Goal: Task Accomplishment & Management: Manage account settings

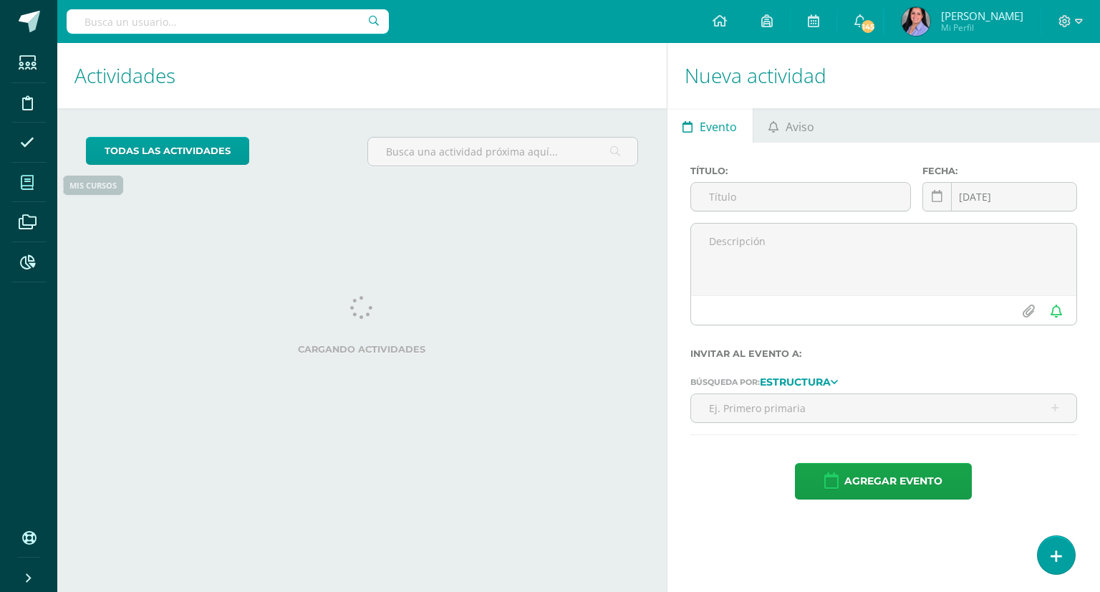
click at [34, 173] on span at bounding box center [27, 182] width 32 height 32
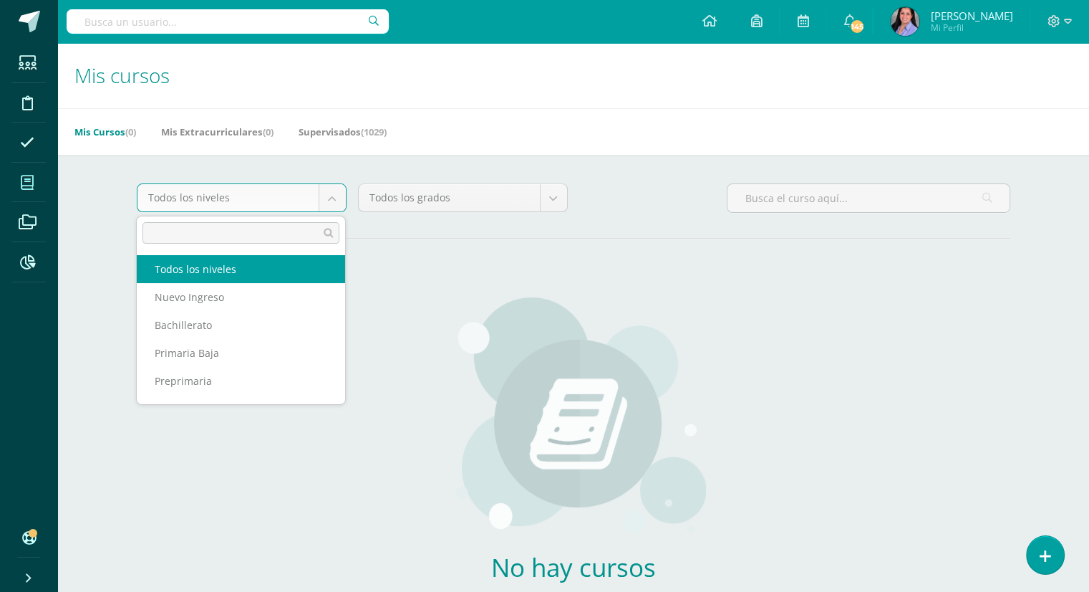
click at [330, 188] on body "Estudiantes Disciplina Asistencia Mis cursos Archivos Reportes Soporte Ayuda Re…" at bounding box center [544, 342] width 1089 height 685
click at [341, 132] on body "Estudiantes Disciplina Asistencia Mis cursos Archivos Reportes Soporte Ayuda Re…" at bounding box center [544, 342] width 1089 height 685
click at [335, 198] on body "Estudiantes Disciplina Asistencia Mis cursos Archivos Reportes Soporte Ayuda Re…" at bounding box center [544, 342] width 1089 height 685
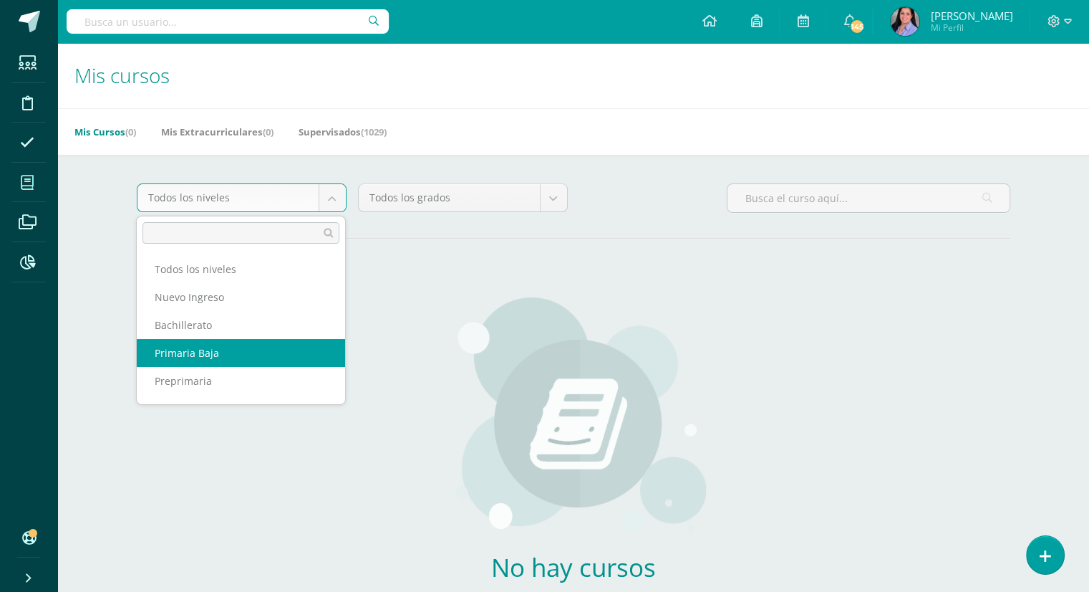
scroll to position [52, 0]
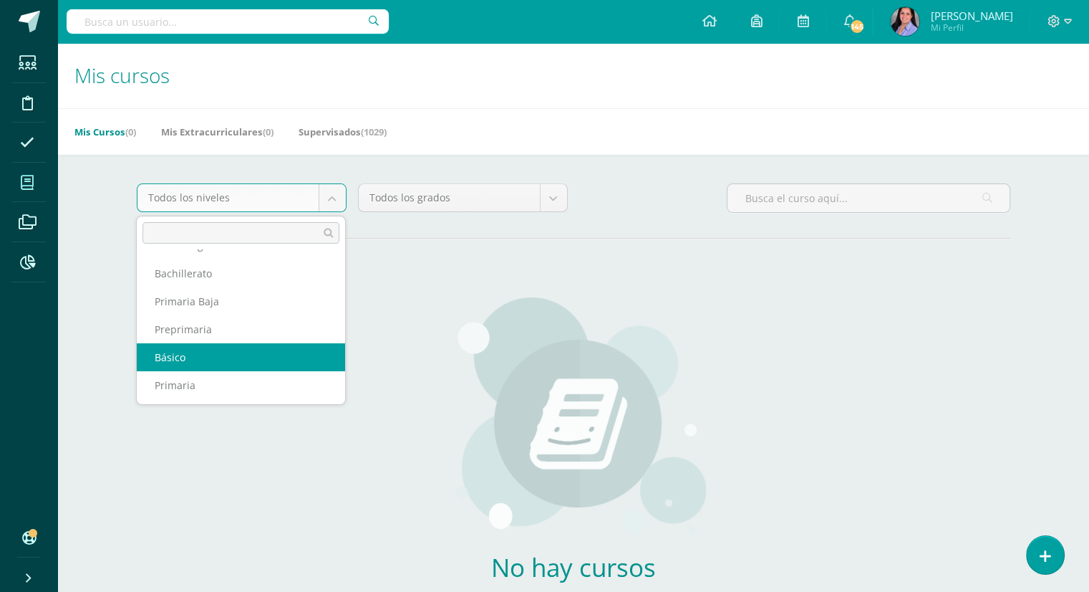
select select "6"
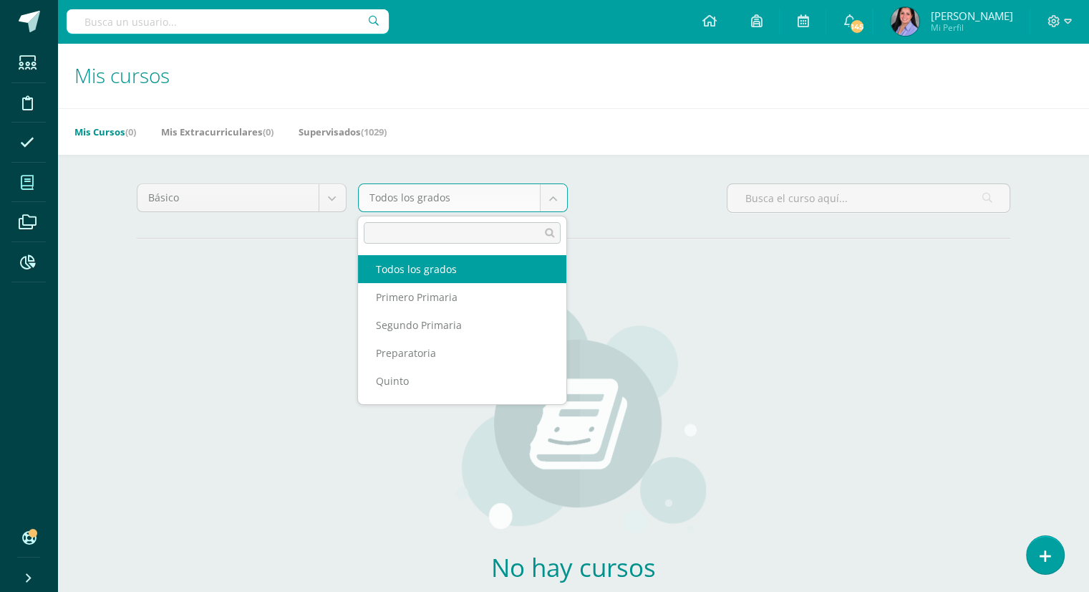
click at [556, 201] on body "Estudiantes Disciplina Asistencia Mis cursos Archivos Reportes Soporte Ayuda Re…" at bounding box center [544, 342] width 1089 height 685
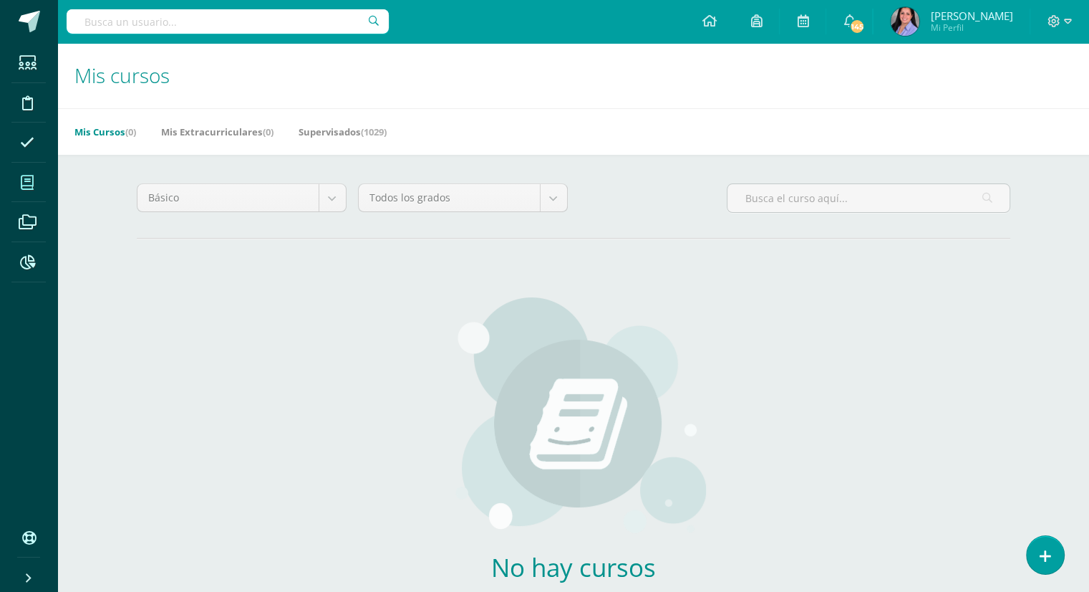
click at [567, 191] on div "Todos los grados Todos los grados Segundo Primero Tercero" at bounding box center [462, 203] width 221 height 41
click at [341, 133] on link "Supervisados (1029)" at bounding box center [343, 131] width 88 height 23
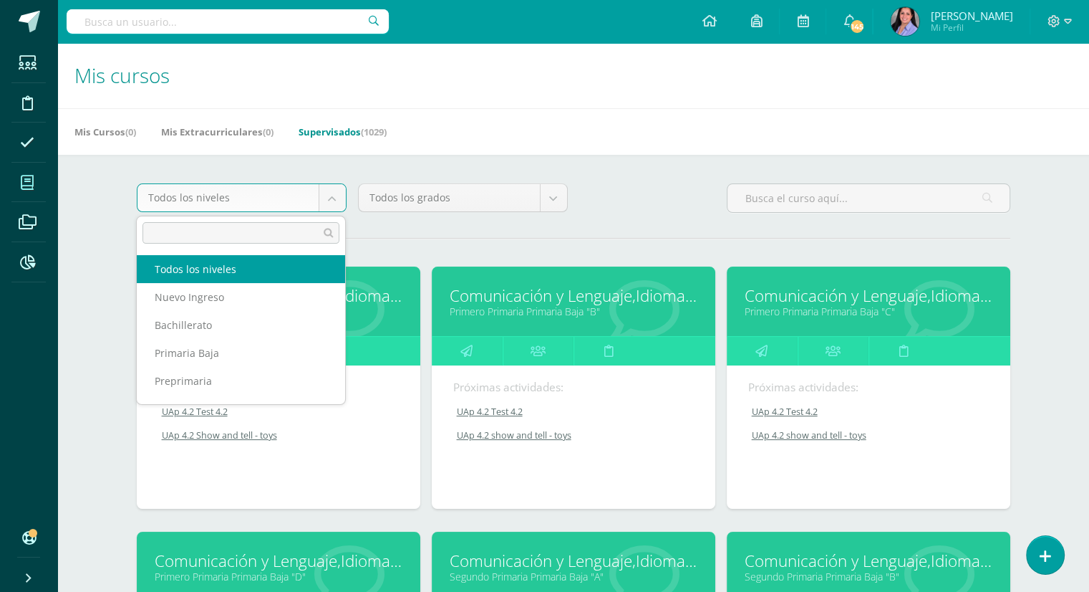
click at [332, 185] on body "Estudiantes Disciplina Asistencia Mis cursos Archivos Reportes Soporte Ayuda Re…" at bounding box center [544, 576] width 1089 height 1152
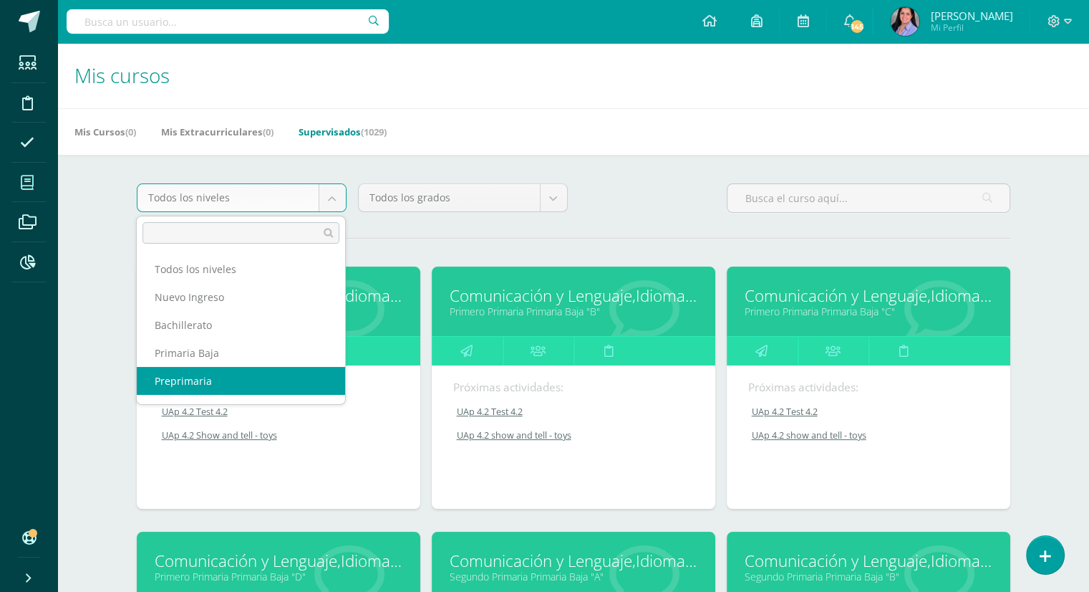
scroll to position [52, 0]
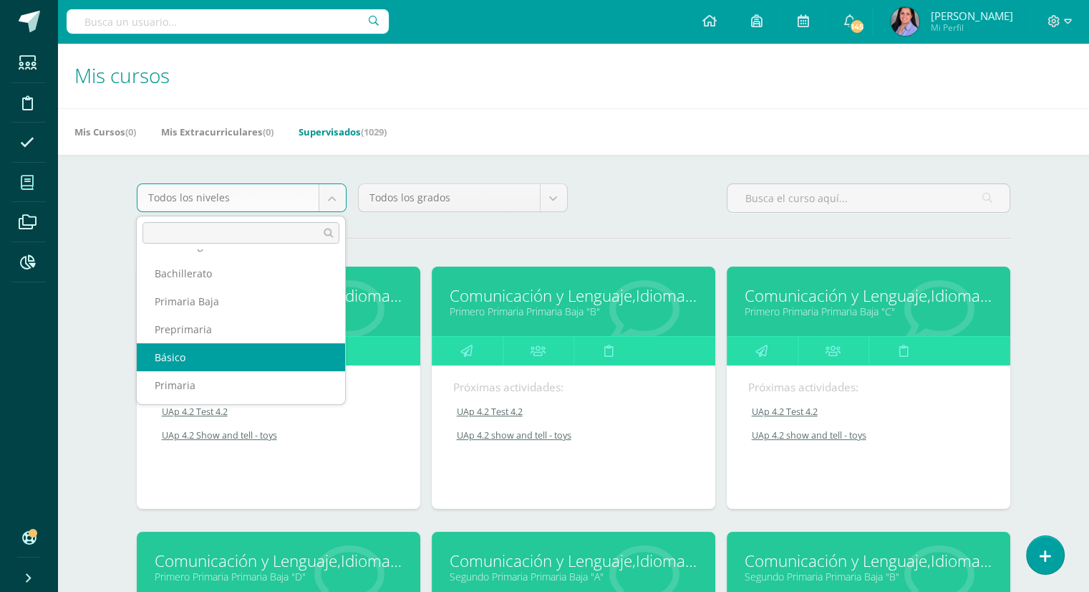
select select "6"
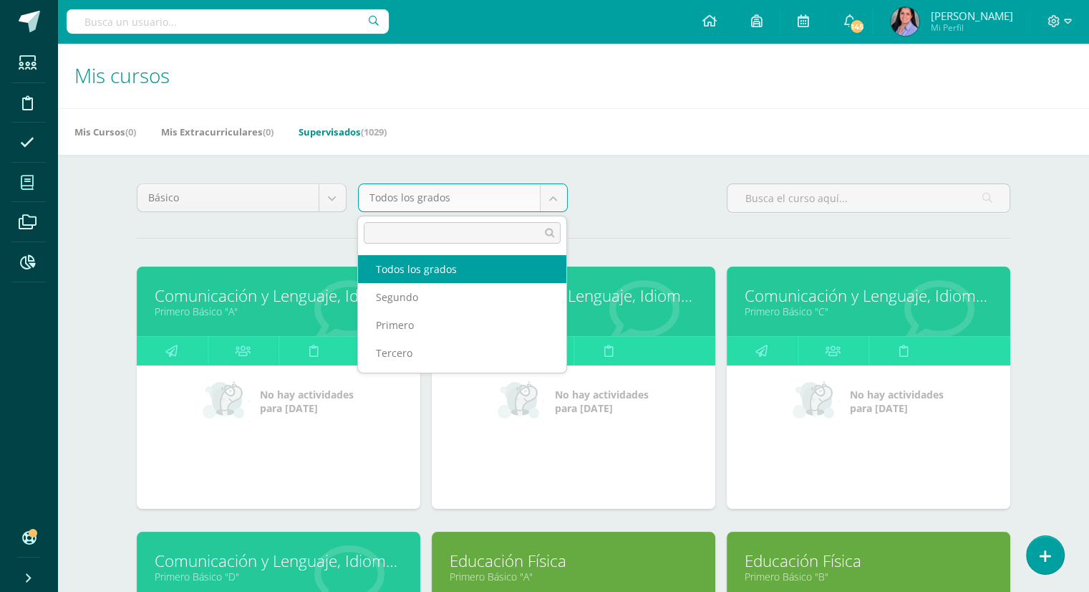
click at [562, 201] on body "Estudiantes Disciplina Asistencia Mis cursos Archivos Reportes Soporte Ayuda Re…" at bounding box center [544, 576] width 1089 height 1152
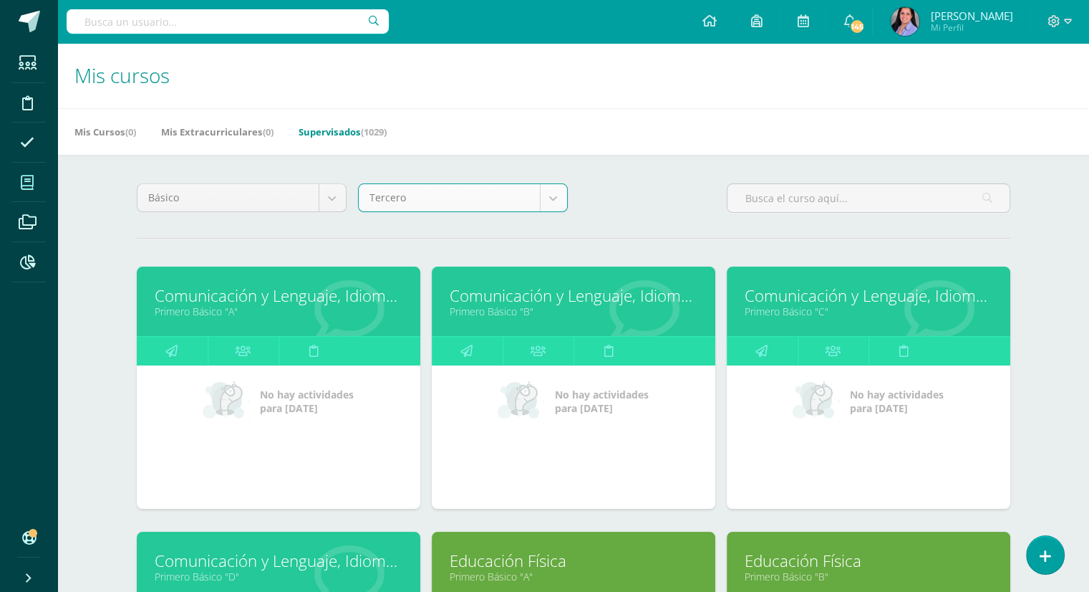
select select "26"
click at [461, 347] on icon at bounding box center [467, 351] width 12 height 28
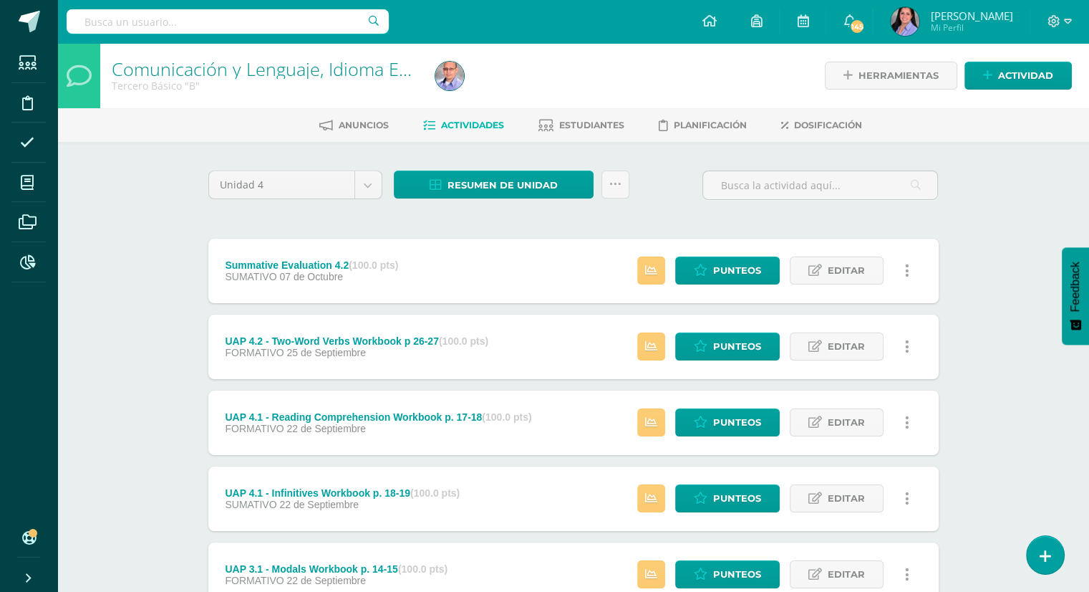
click at [461, 347] on div "FORMATIVO 25 de Septiembre" at bounding box center [357, 352] width 264 height 11
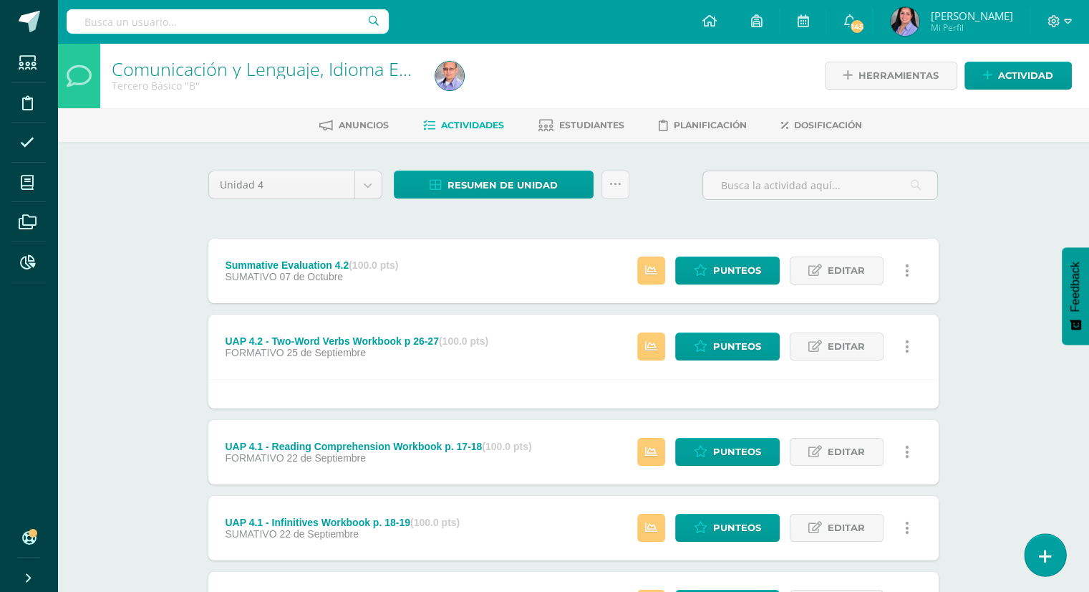
click at [1039, 556] on icon at bounding box center [1045, 556] width 13 height 16
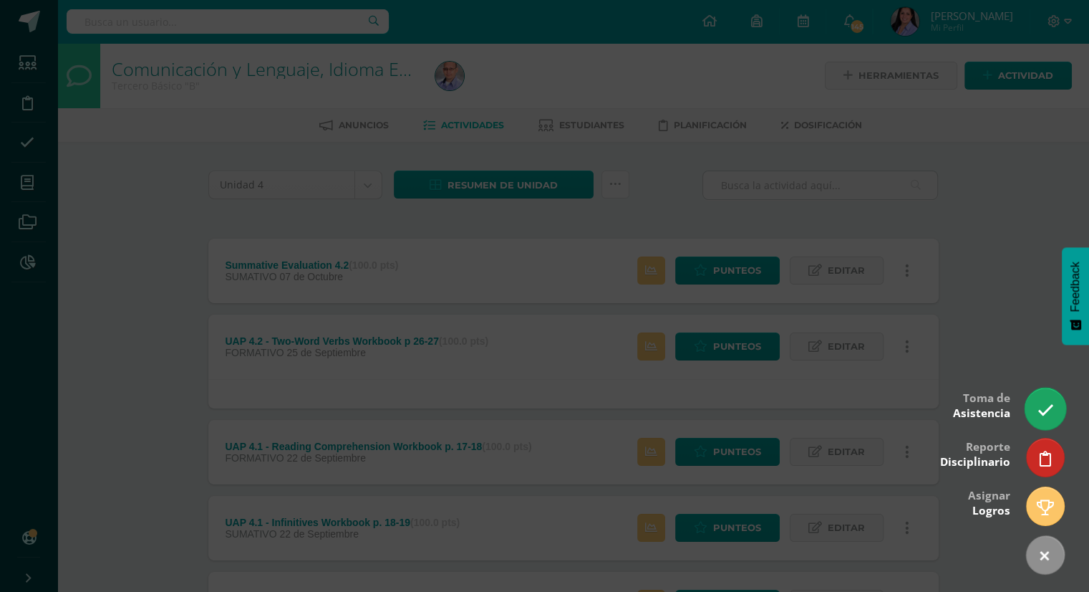
click at [1046, 404] on icon at bounding box center [1045, 410] width 16 height 16
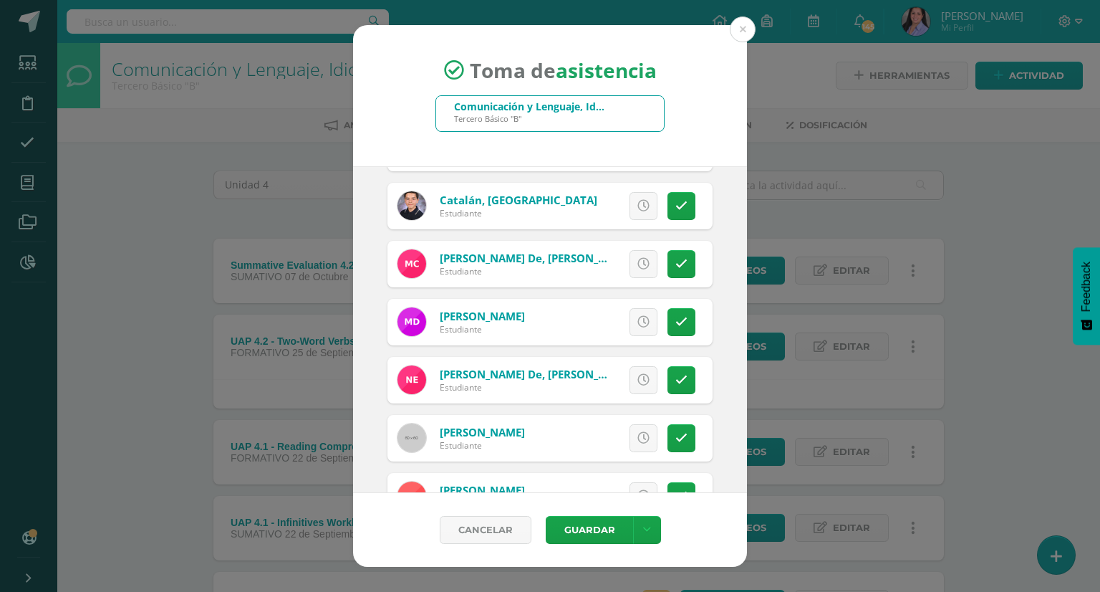
scroll to position [360, 0]
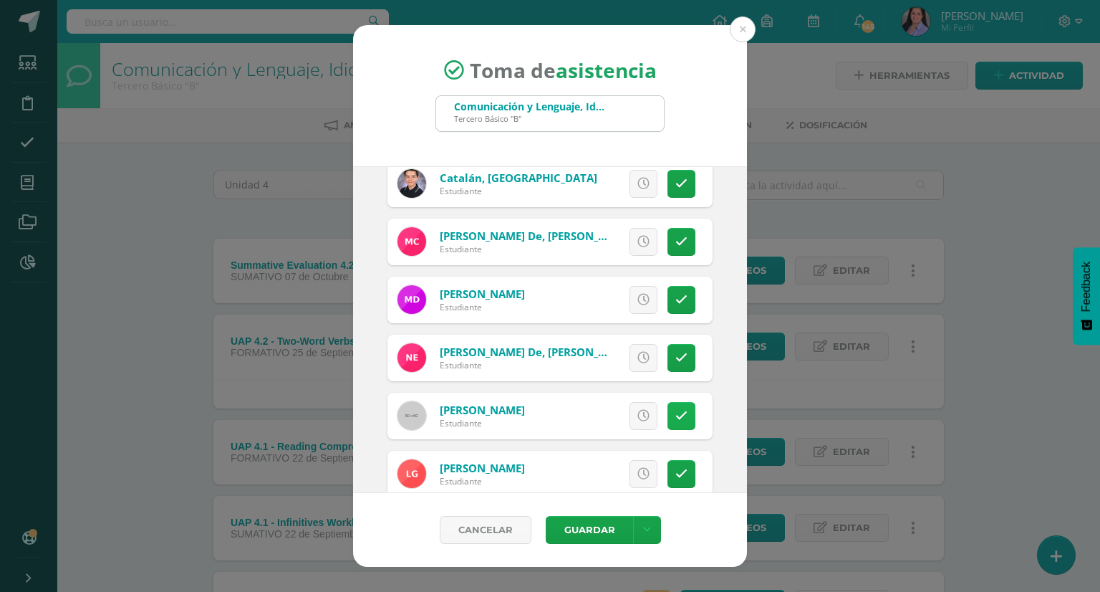
click at [681, 420] on link at bounding box center [682, 416] width 28 height 28
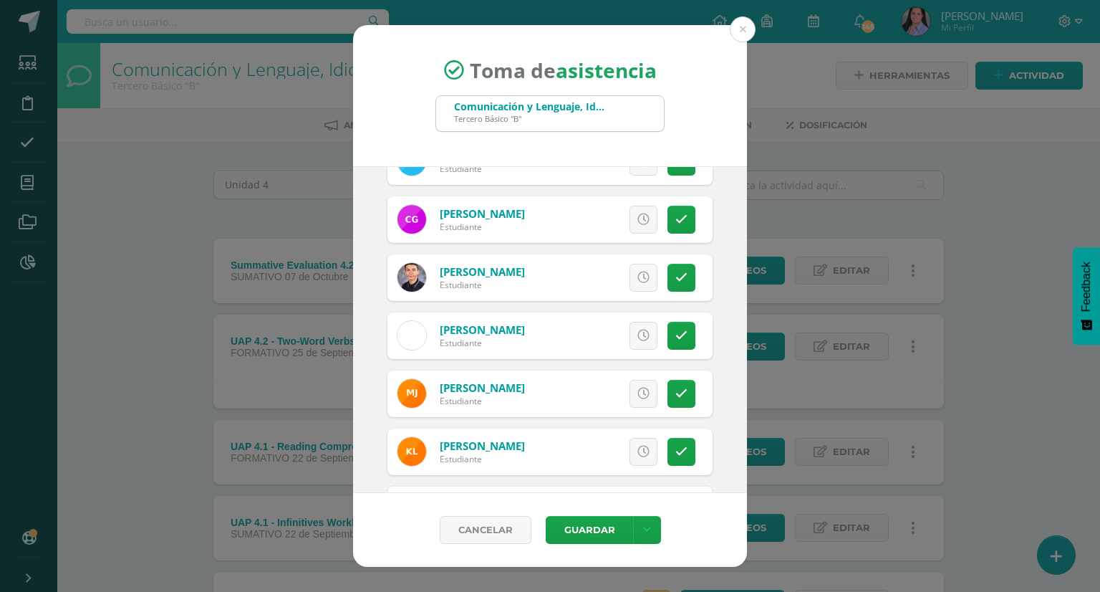
scroll to position [847, 0]
click at [675, 391] on icon at bounding box center [681, 393] width 12 height 12
click at [673, 456] on link at bounding box center [682, 451] width 28 height 28
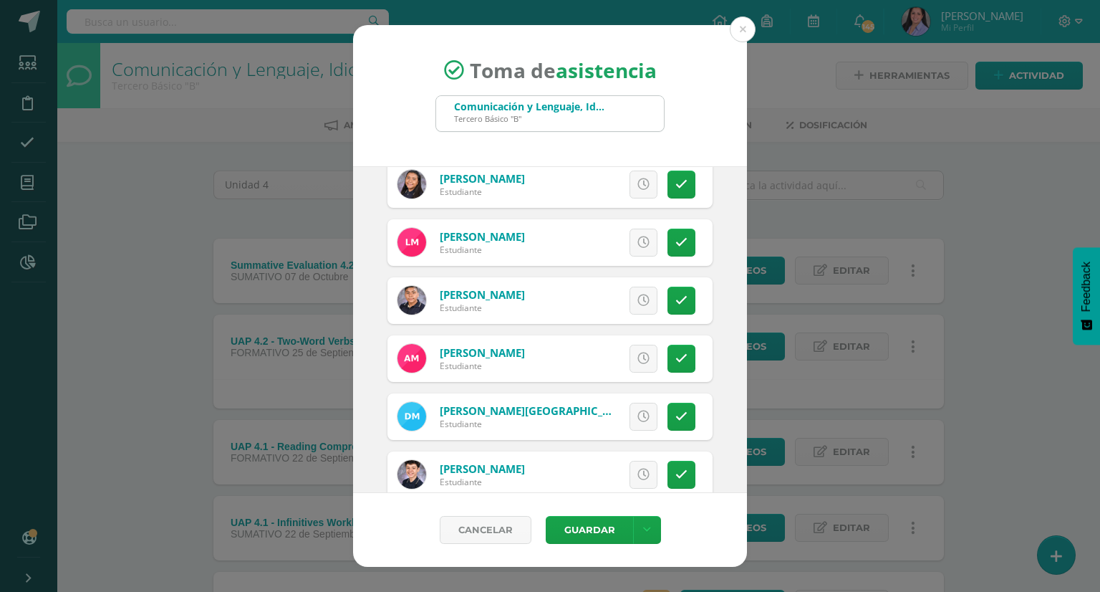
scroll to position [1176, 0]
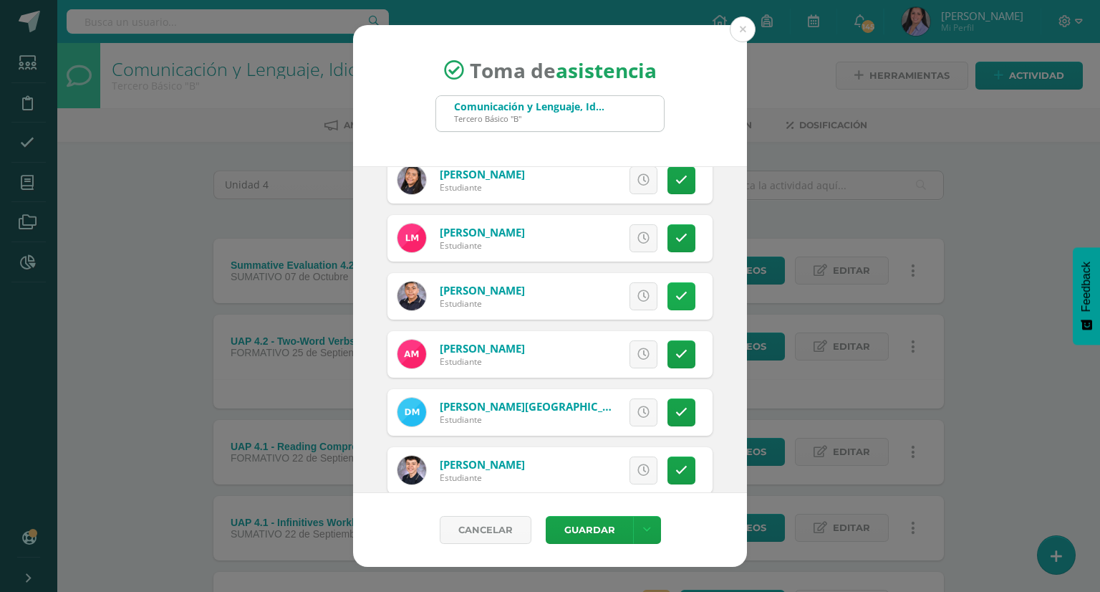
click at [675, 292] on icon at bounding box center [681, 296] width 12 height 12
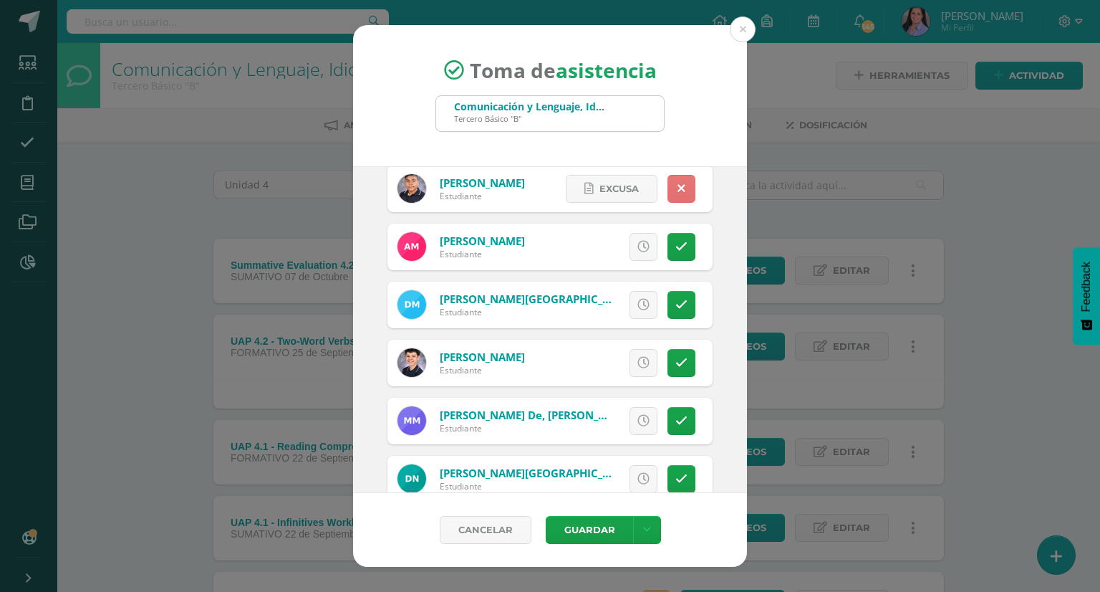
scroll to position [1285, 0]
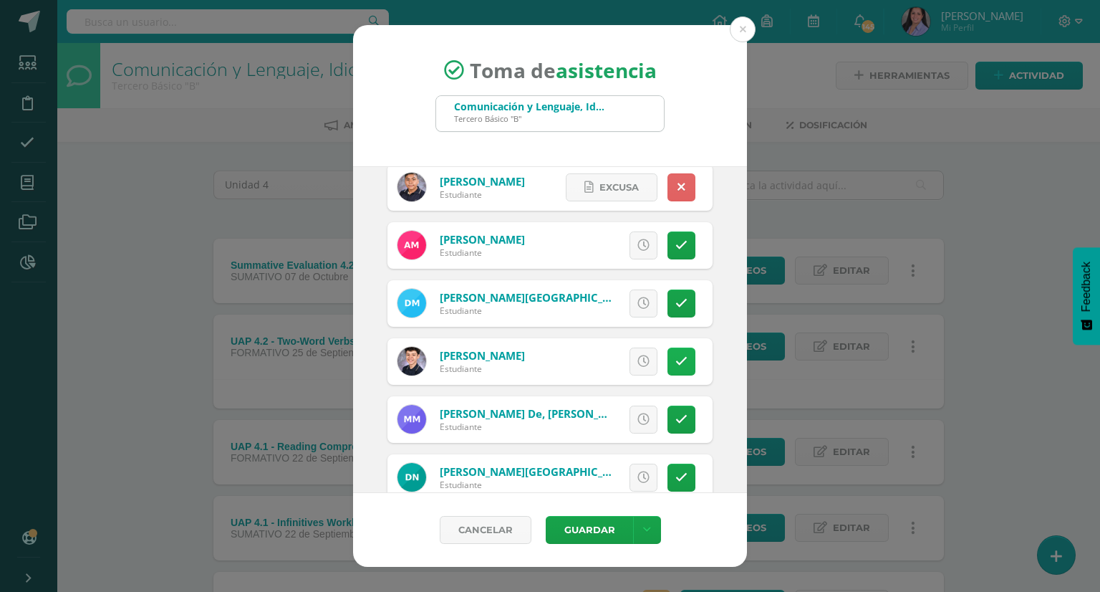
click at [675, 359] on icon at bounding box center [681, 361] width 12 height 12
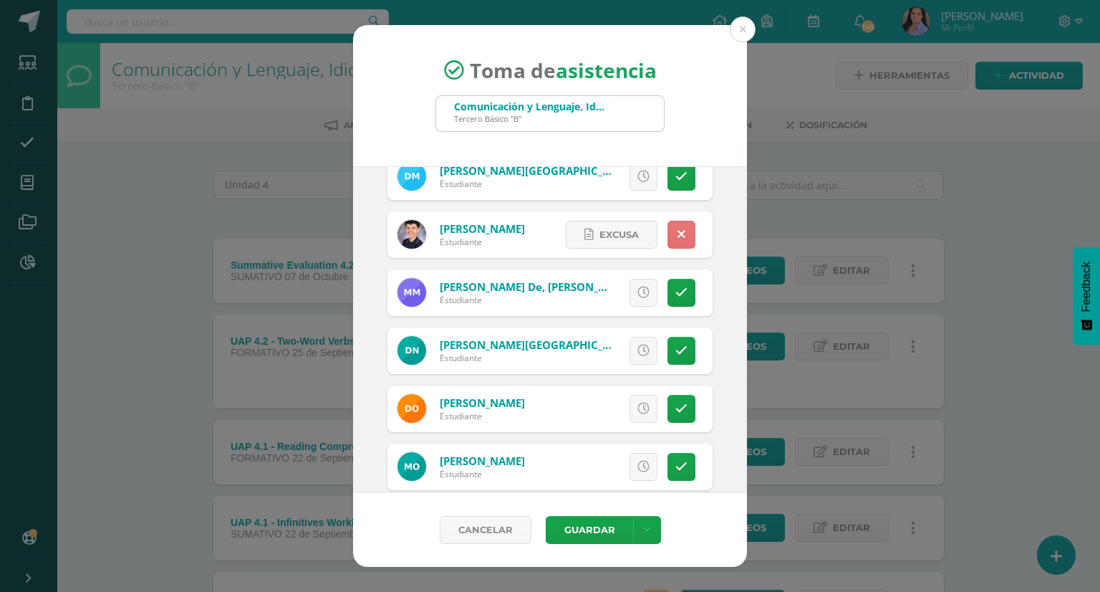
scroll to position [1415, 0]
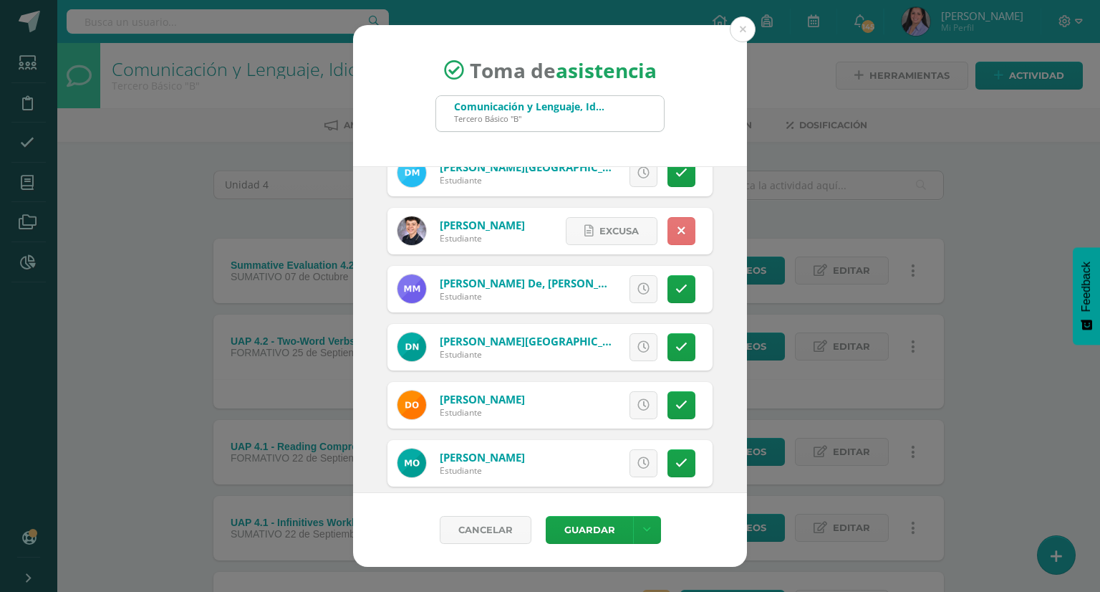
click at [670, 359] on link at bounding box center [682, 347] width 28 height 28
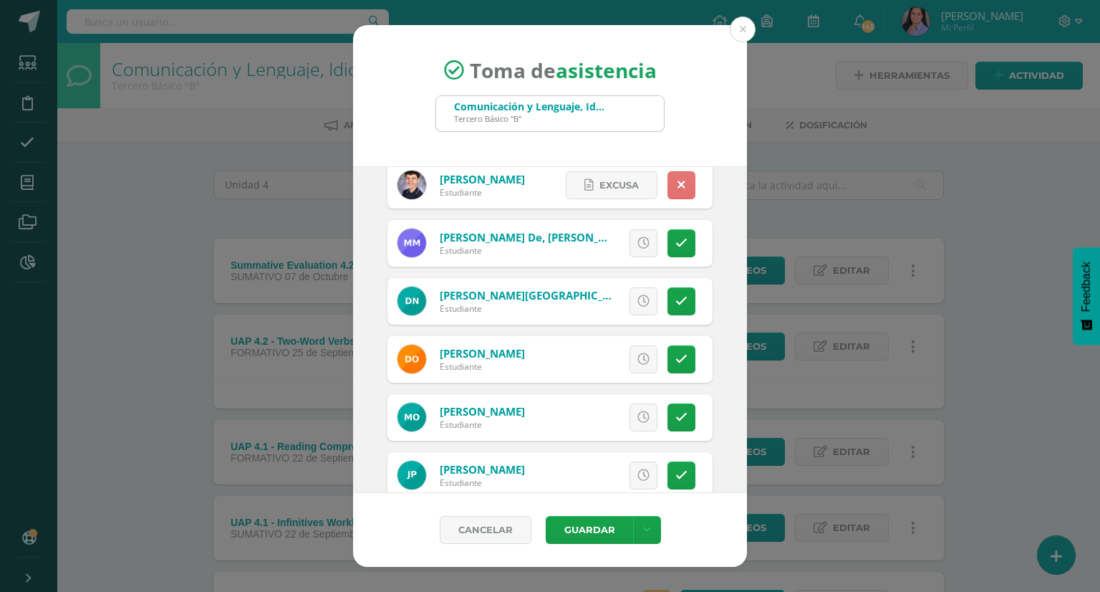
scroll to position [1470, 0]
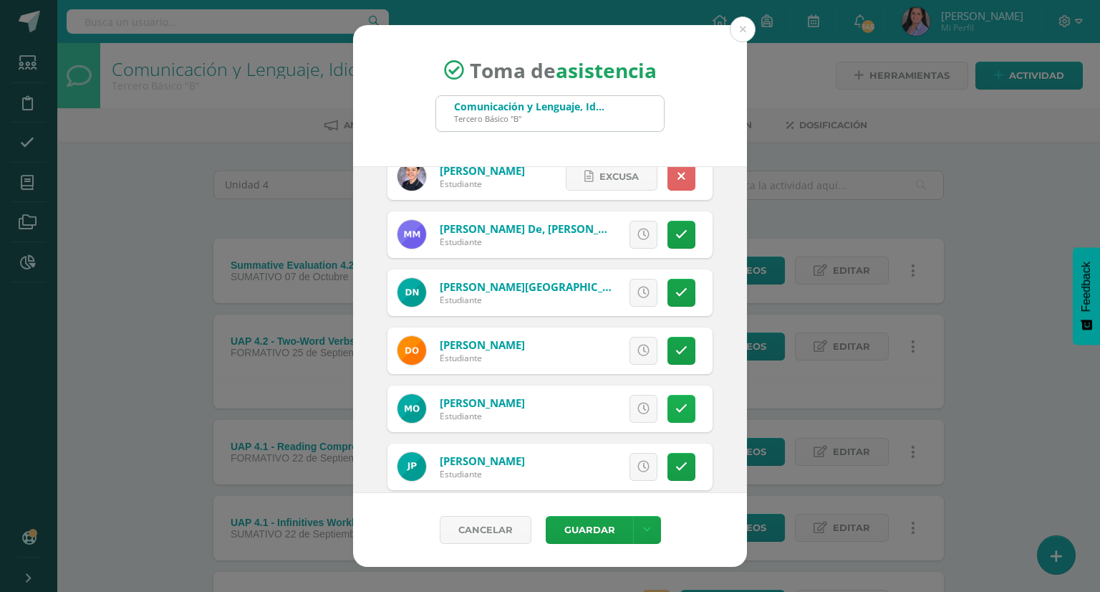
click at [675, 411] on icon at bounding box center [681, 409] width 12 height 12
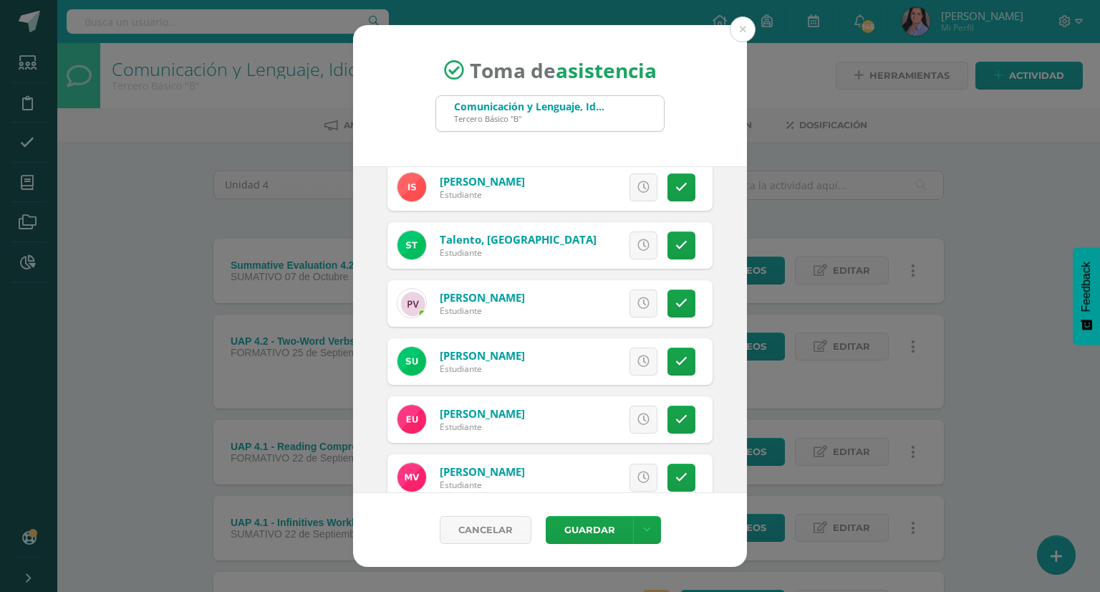
scroll to position [2215, 0]
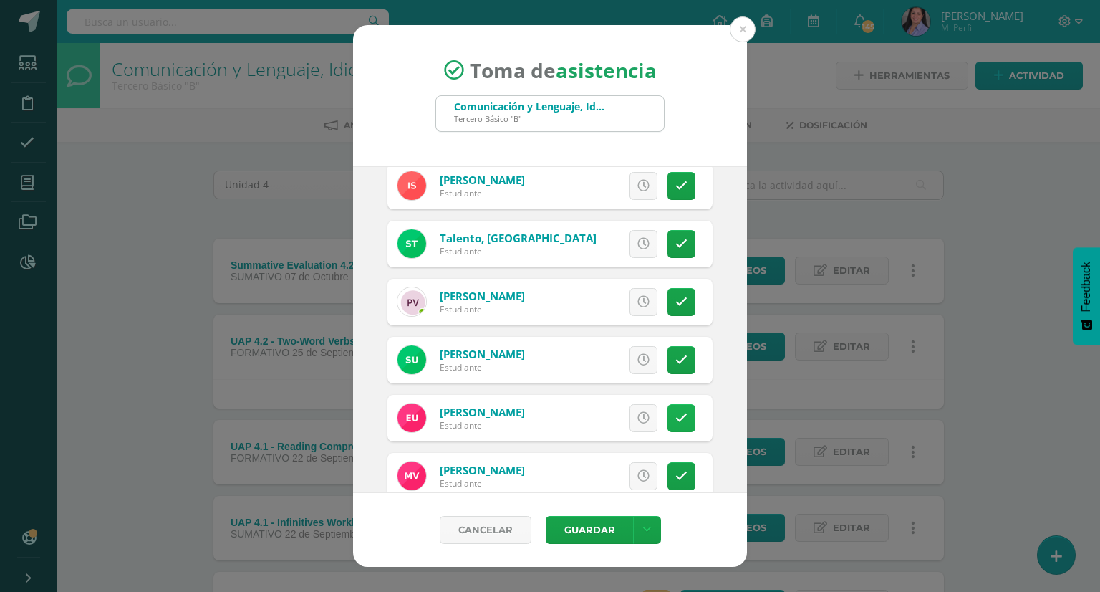
click at [675, 418] on icon at bounding box center [681, 418] width 12 height 12
click at [627, 413] on span "Excusa" at bounding box center [618, 418] width 39 height 27
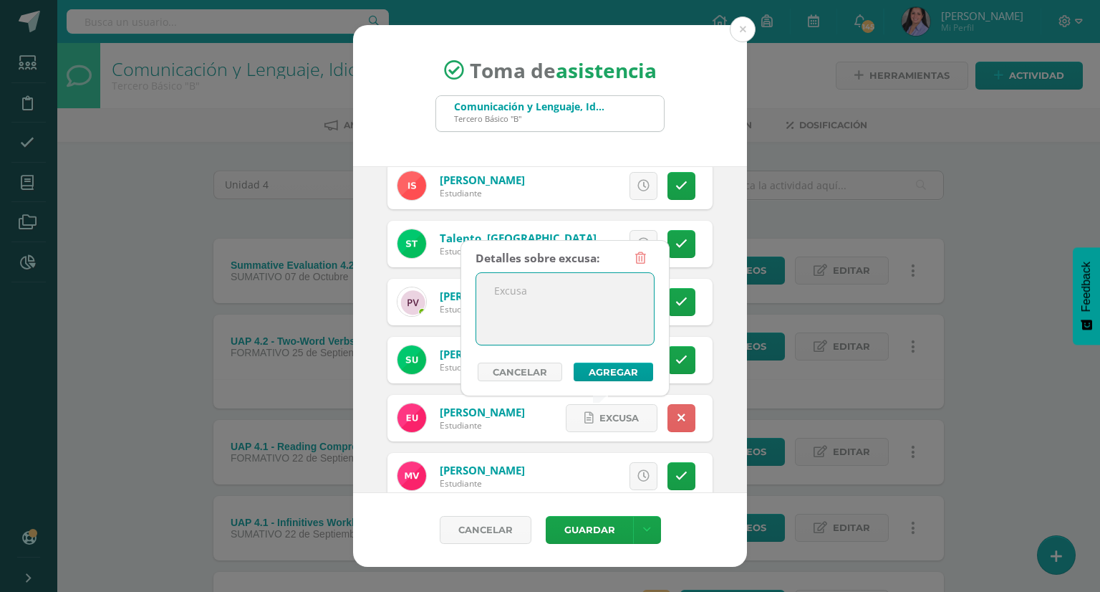
click at [511, 319] on textarea at bounding box center [565, 309] width 178 height 72
type textarea "Se retiró del colegio"
click at [597, 373] on button "Agregar" at bounding box center [614, 371] width 80 height 19
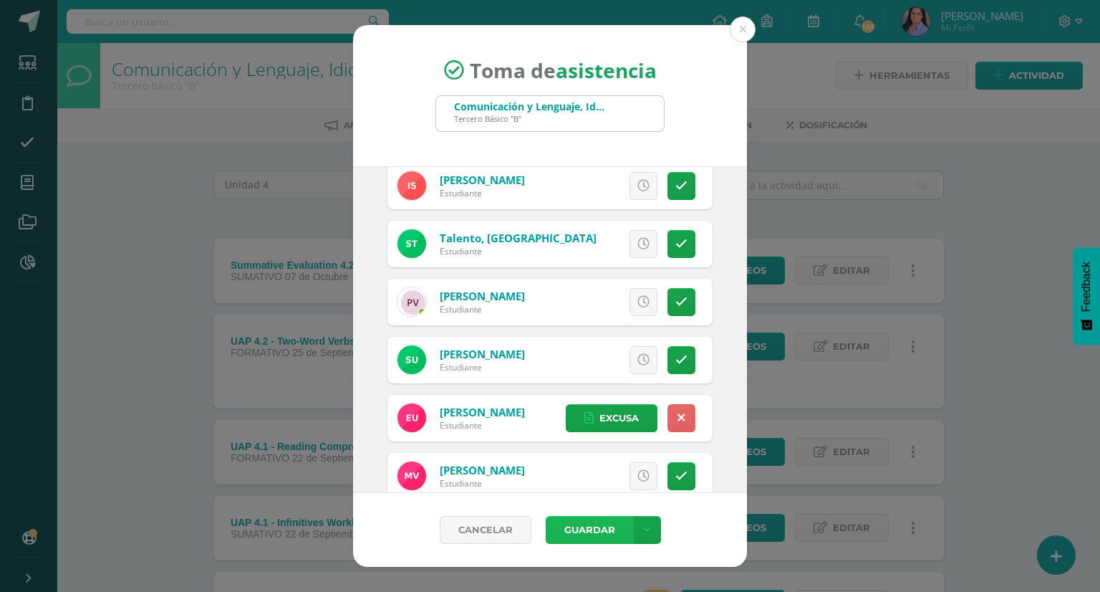
click at [599, 526] on button "Guardar" at bounding box center [589, 530] width 87 height 28
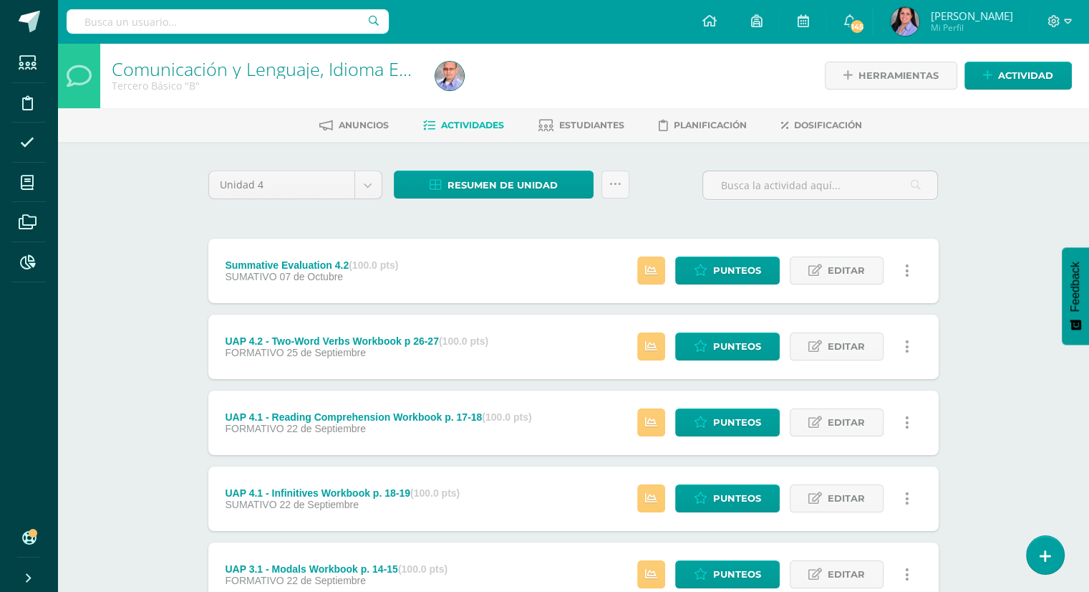
click at [177, 21] on input "text" at bounding box center [228, 21] width 322 height 24
type input "[PERSON_NAME]"
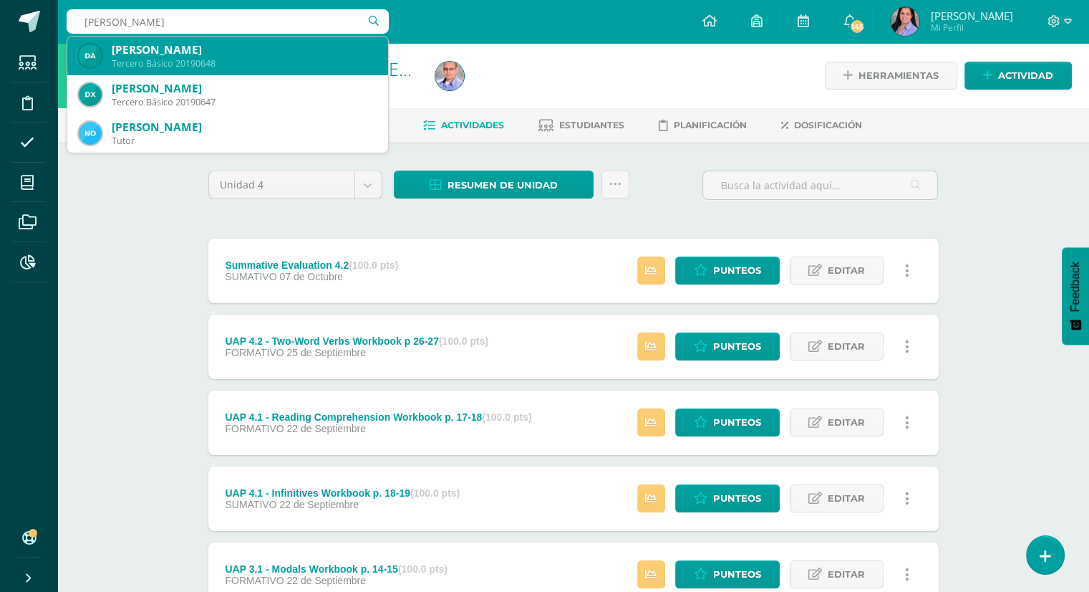
click at [218, 47] on div "[PERSON_NAME]" at bounding box center [244, 49] width 265 height 15
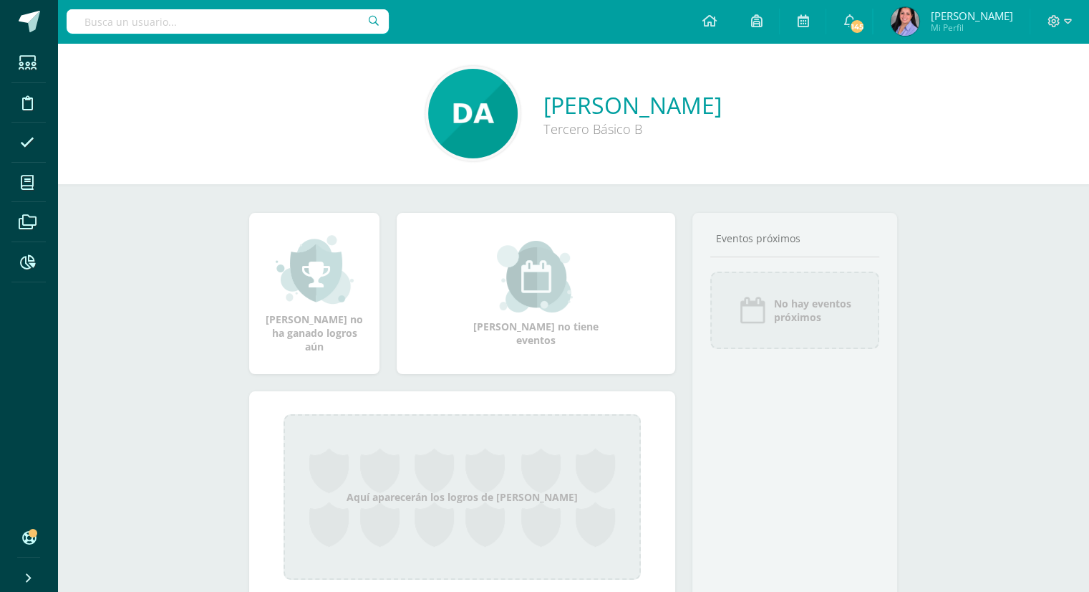
scroll to position [1, 0]
click at [26, 184] on icon at bounding box center [27, 182] width 13 height 14
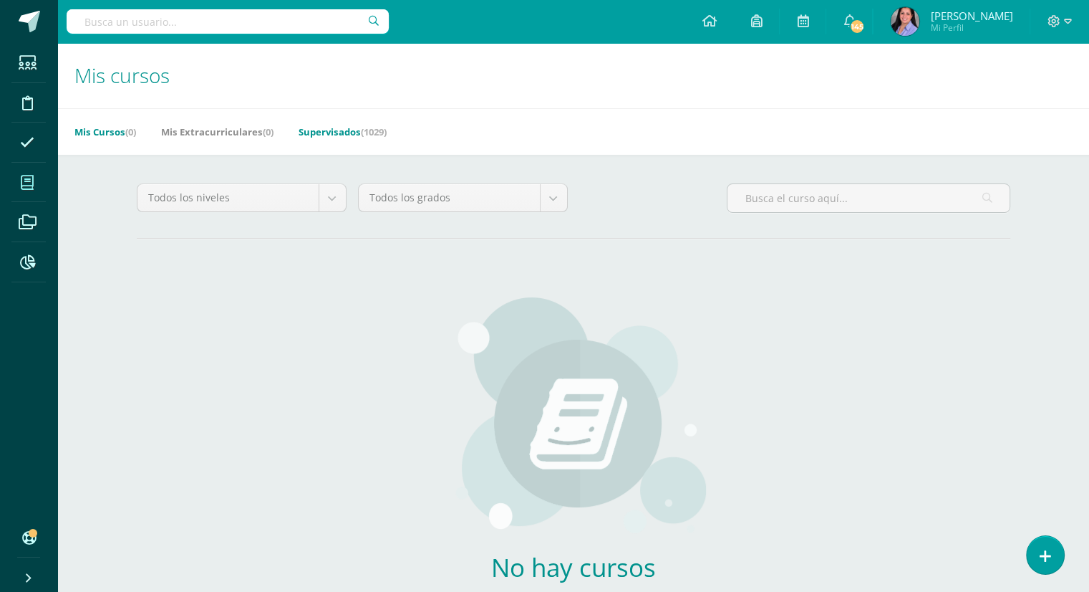
click at [357, 136] on link "Supervisados (1029)" at bounding box center [343, 131] width 88 height 23
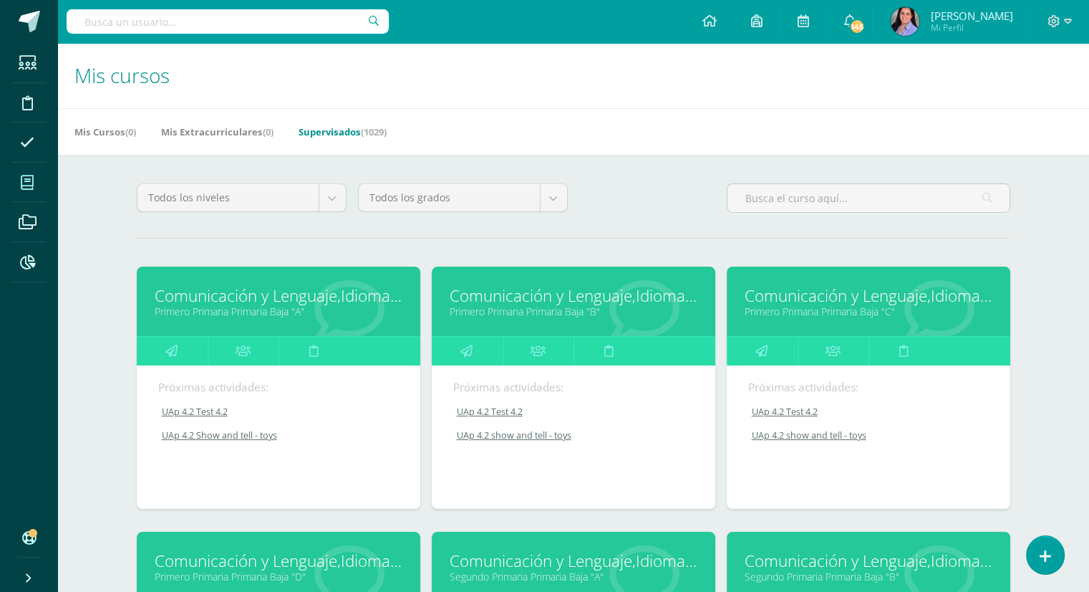
click at [332, 211] on div "Todos los niveles Todos los niveles Nuevo Ingreso Bachillerato Primaria Baja Pr…" at bounding box center [241, 203] width 221 height 41
click at [331, 198] on body "Estudiantes Disciplina Asistencia Mis cursos Archivos Reportes Soporte Ayuda Re…" at bounding box center [544, 576] width 1089 height 1152
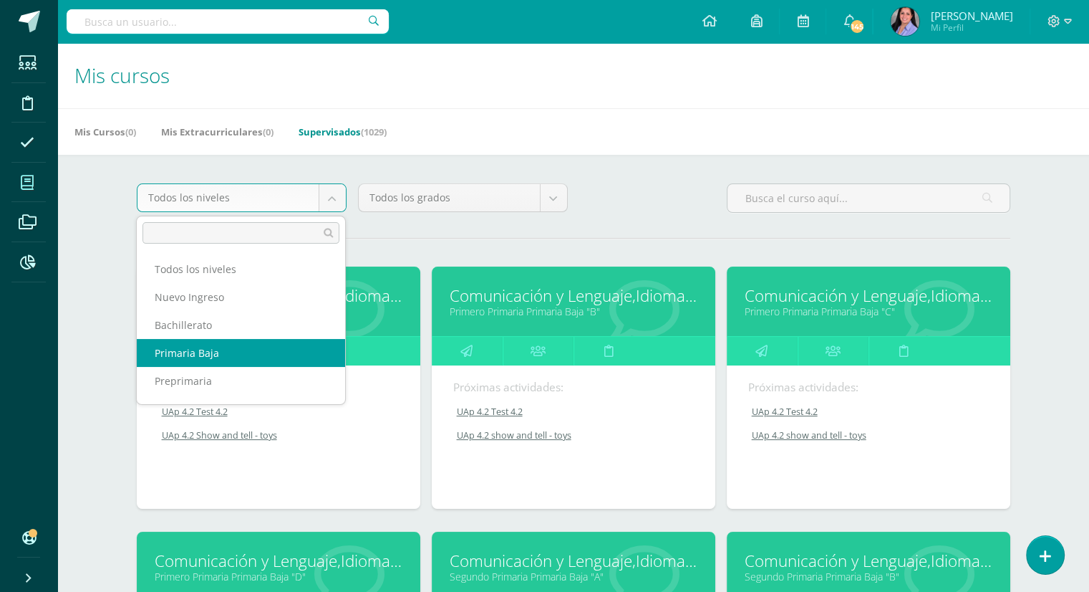
scroll to position [52, 0]
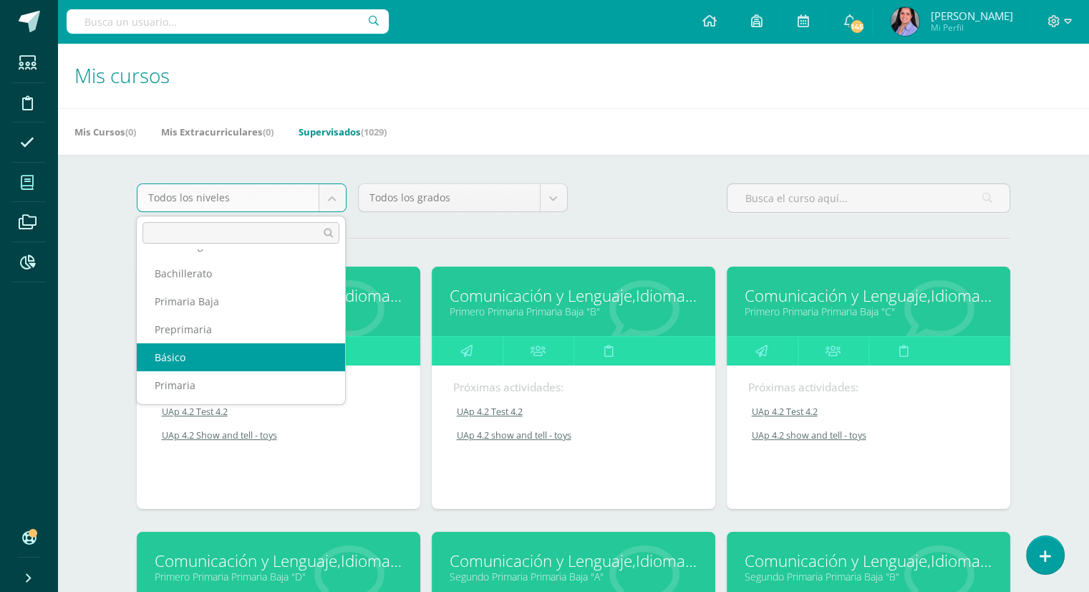
select select "6"
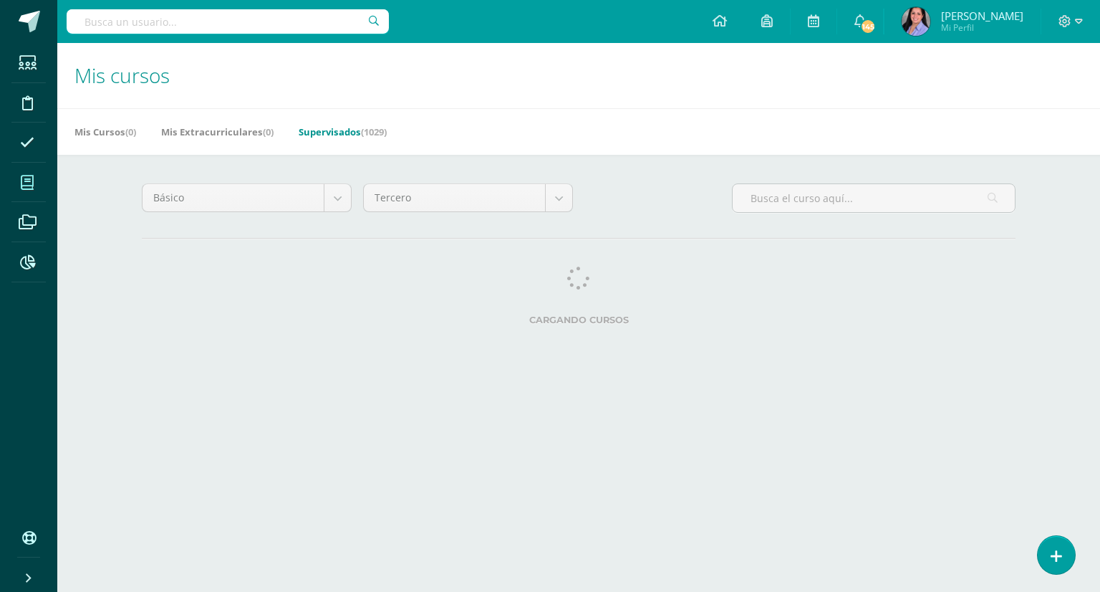
select select "26"
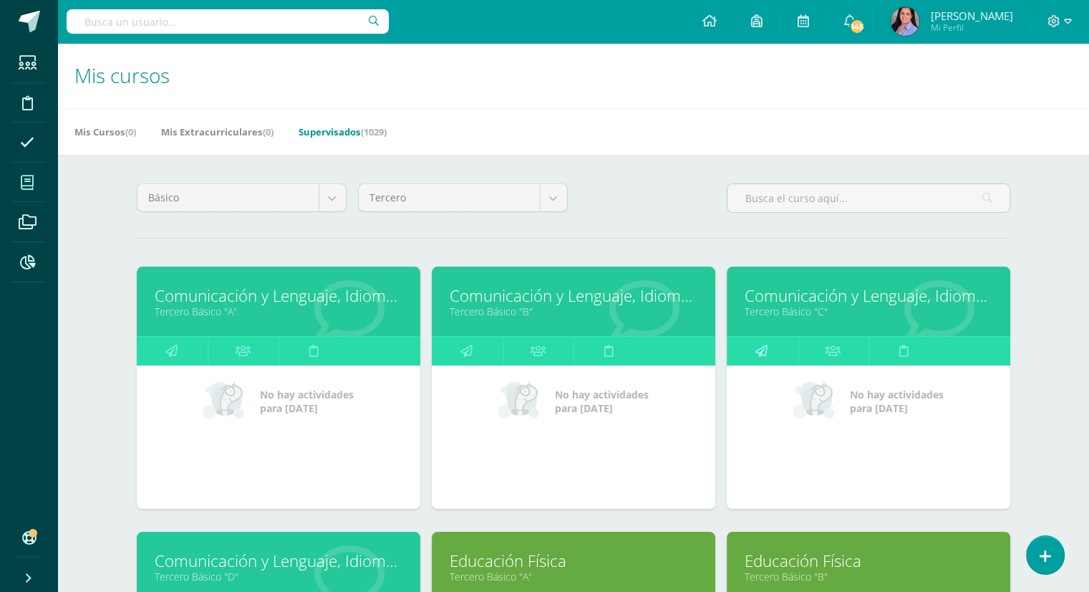
click at [752, 354] on link at bounding box center [762, 351] width 71 height 29
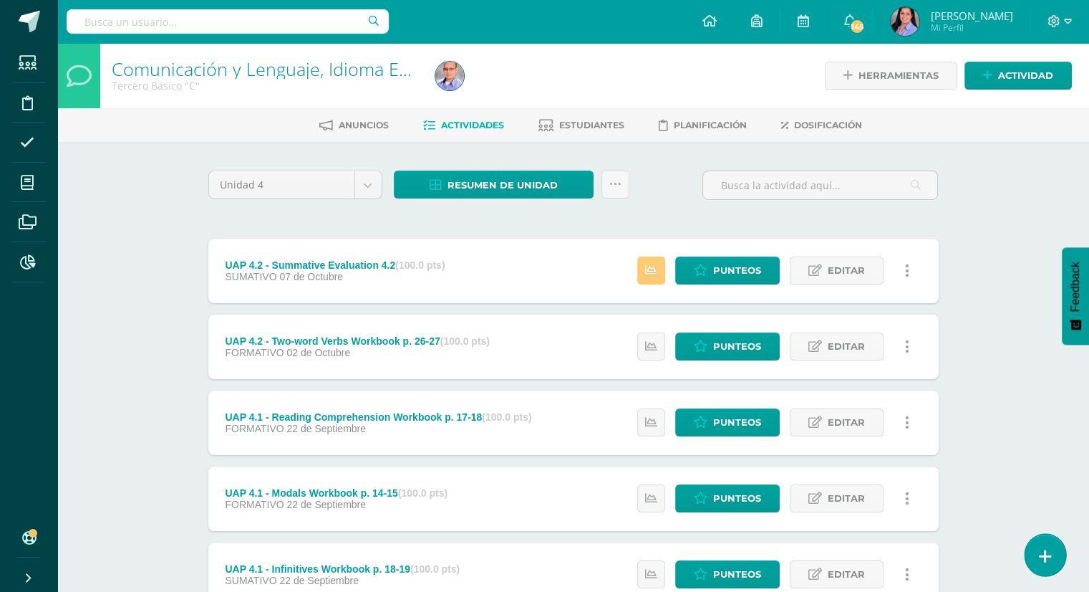
click at [1046, 562] on icon at bounding box center [1045, 556] width 13 height 16
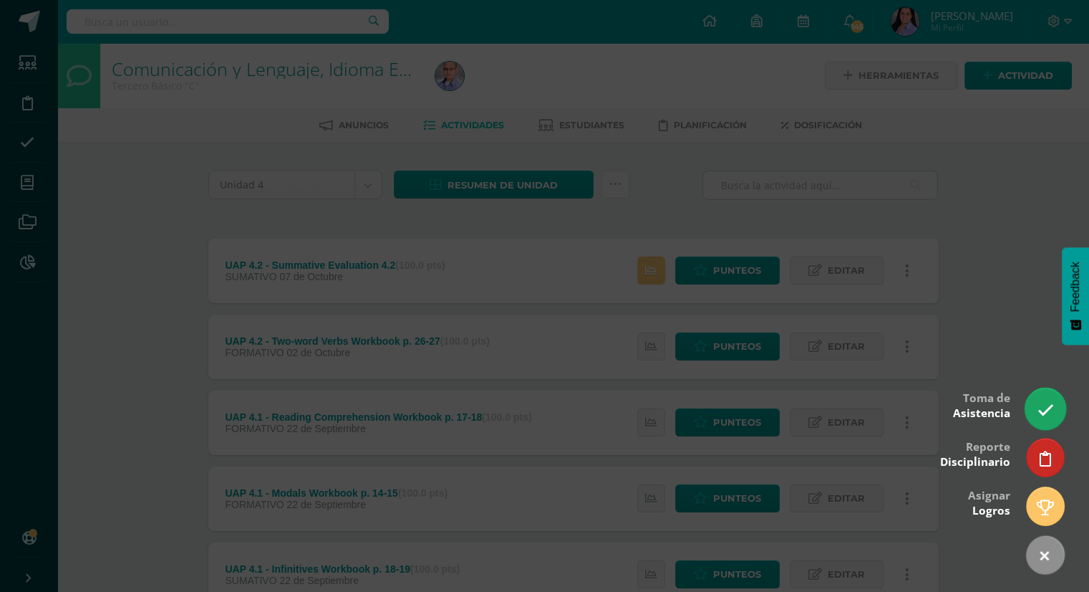
click at [1044, 397] on link at bounding box center [1045, 408] width 41 height 42
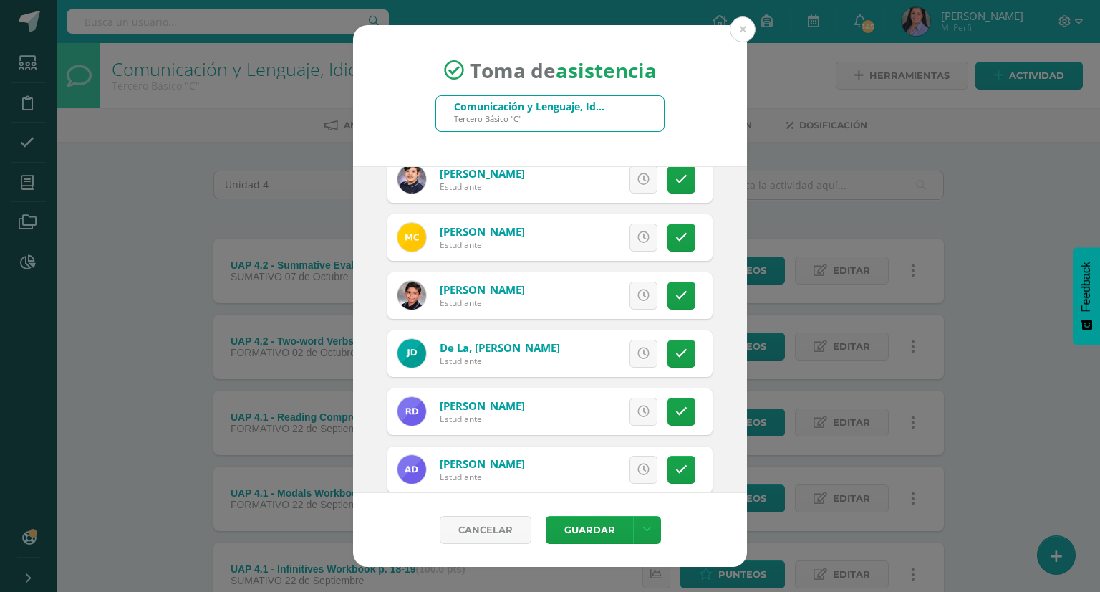
scroll to position [191, 0]
click at [675, 410] on icon at bounding box center [681, 411] width 12 height 12
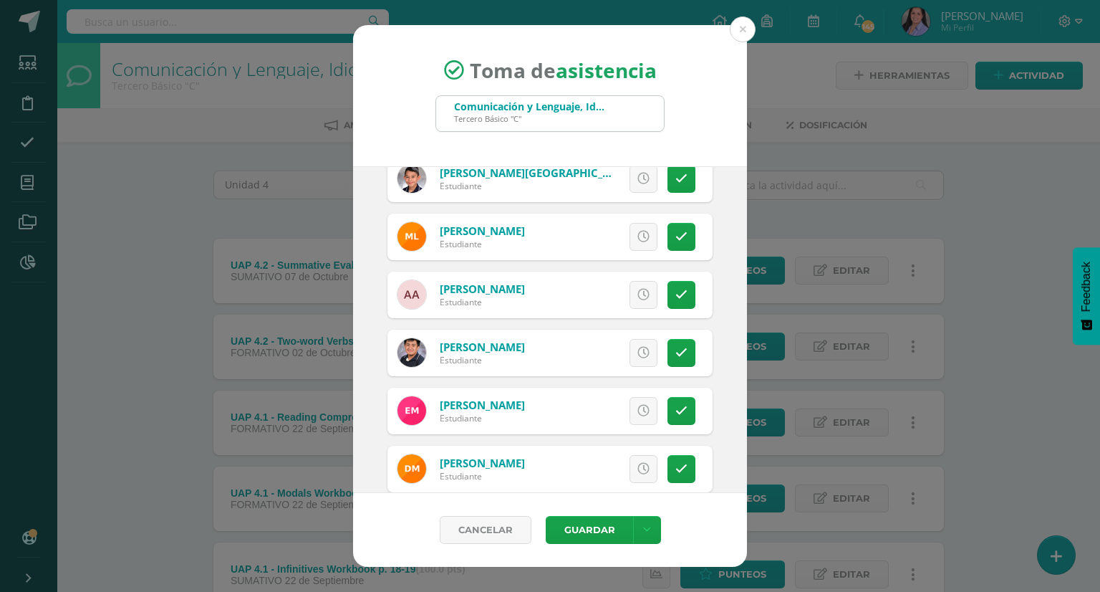
scroll to position [1117, 0]
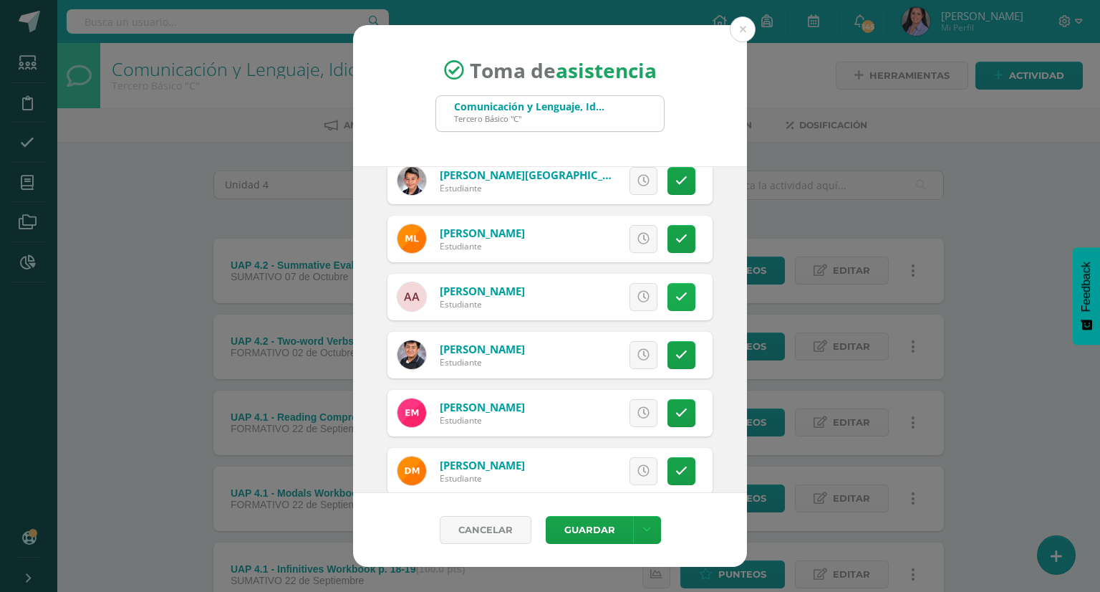
click at [675, 294] on icon at bounding box center [681, 297] width 12 height 12
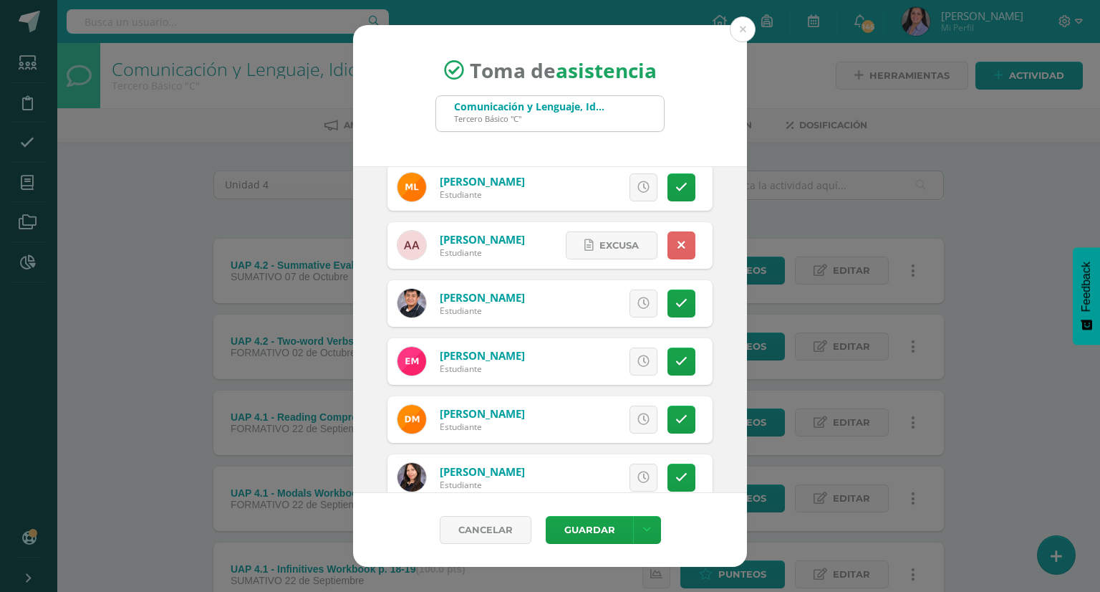
scroll to position [1180, 0]
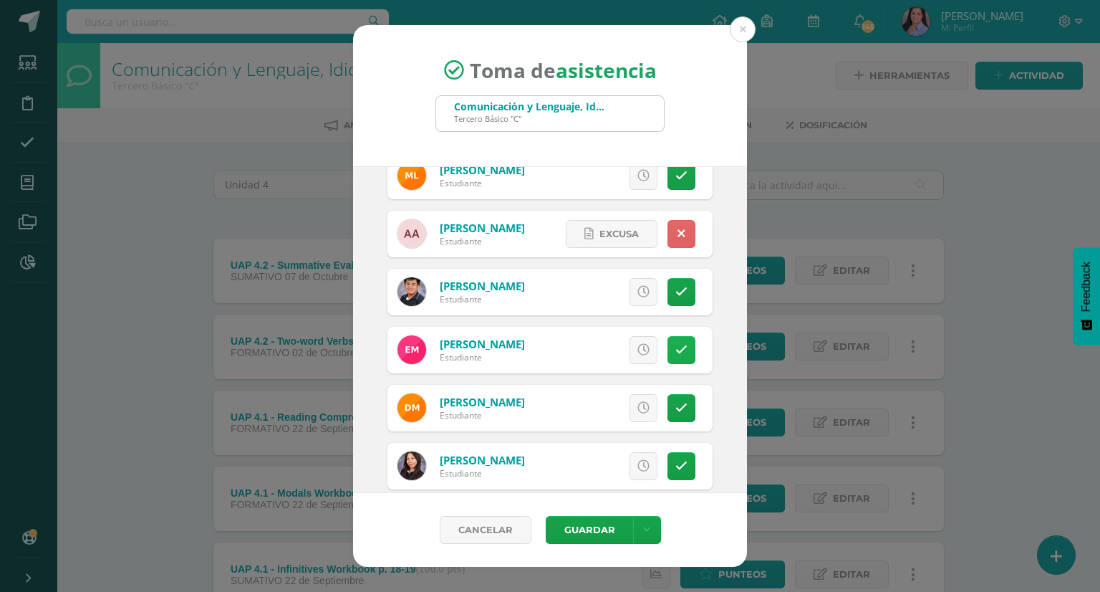
click at [675, 350] on icon at bounding box center [681, 350] width 12 height 12
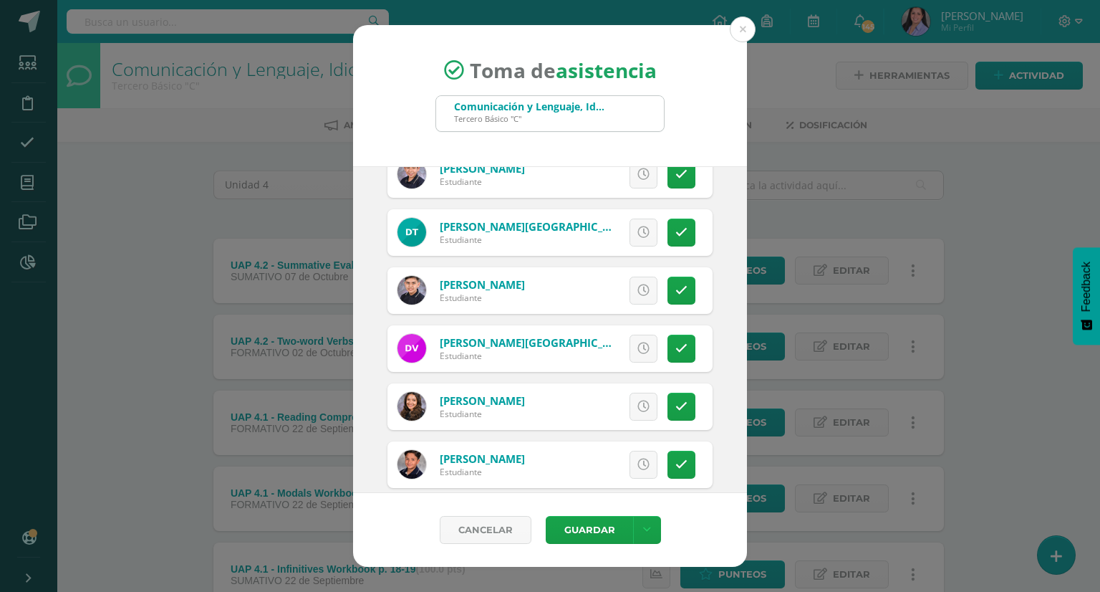
scroll to position [2244, 0]
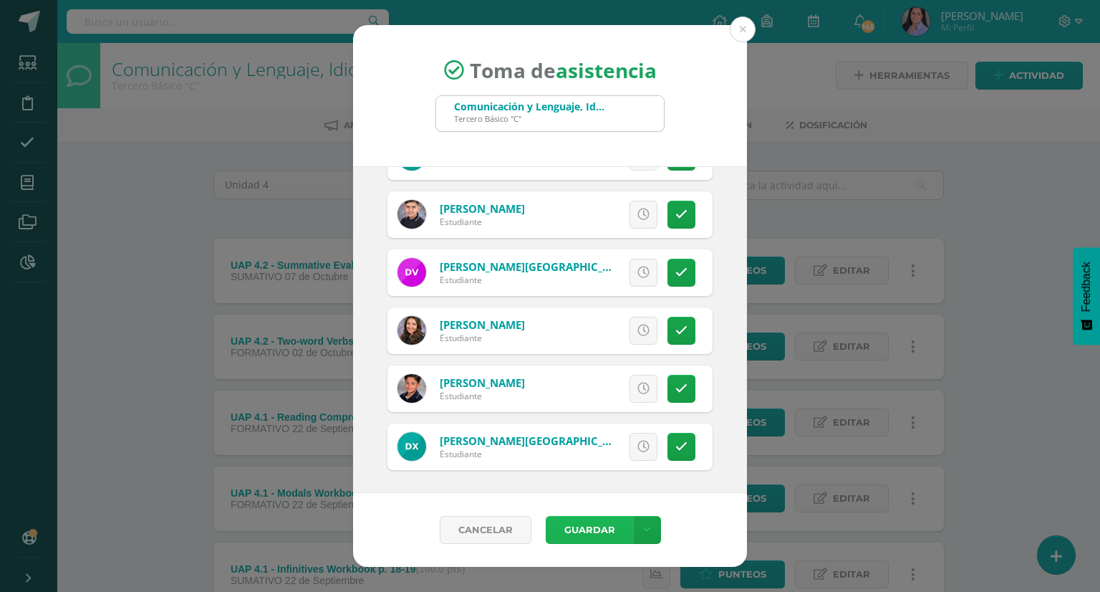
click at [591, 534] on button "Guardar" at bounding box center [589, 530] width 87 height 28
